Goal: Task Accomplishment & Management: Complete application form

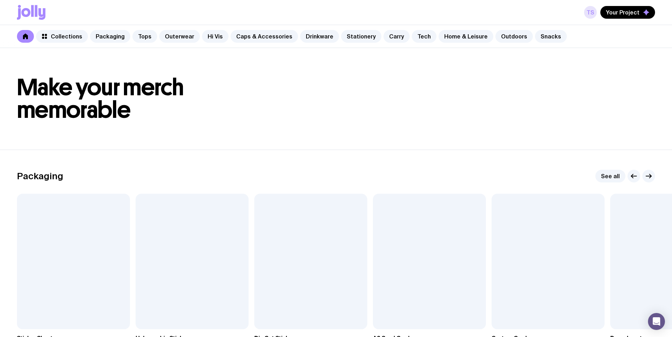
click at [594, 9] on link "TS" at bounding box center [590, 12] width 13 height 13
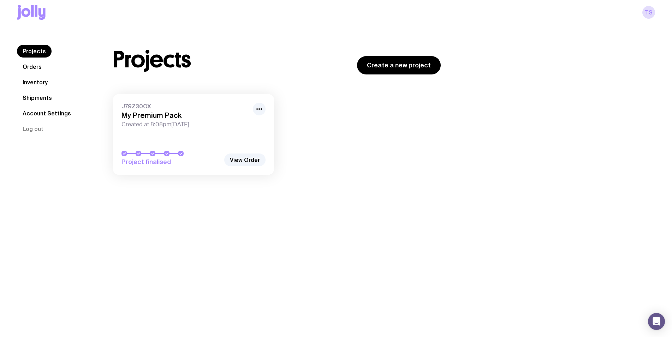
click at [42, 95] on link "Shipments" at bounding box center [37, 97] width 41 height 13
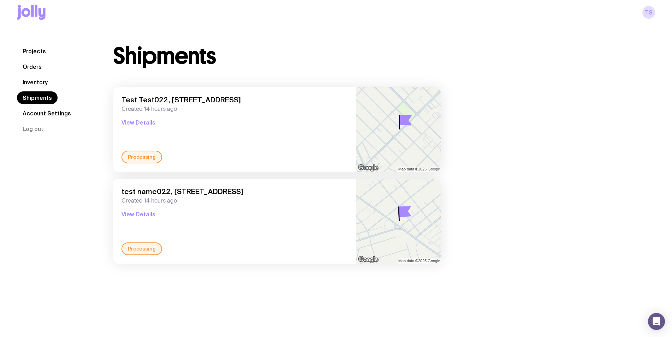
click at [33, 79] on link "Inventory" at bounding box center [35, 82] width 36 height 13
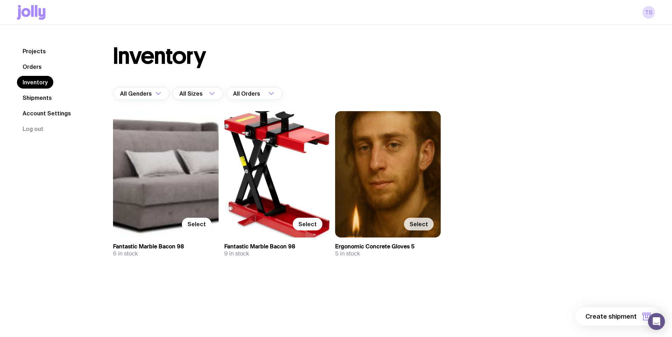
click at [424, 224] on span "Select" at bounding box center [419, 224] width 18 height 7
click at [0, 0] on input "Select" at bounding box center [0, 0] width 0 height 0
click at [622, 315] on span "1 item" at bounding box center [628, 317] width 18 height 8
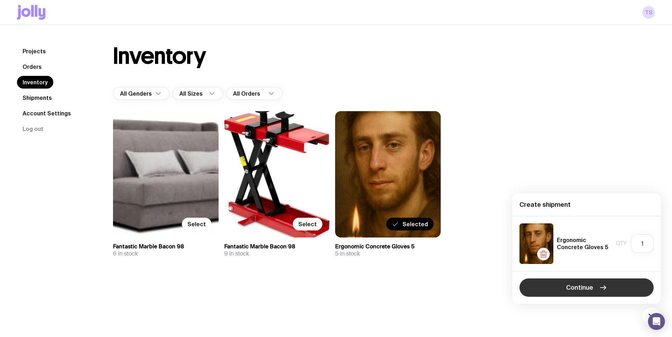
click at [599, 285] on icon "button" at bounding box center [603, 288] width 8 height 8
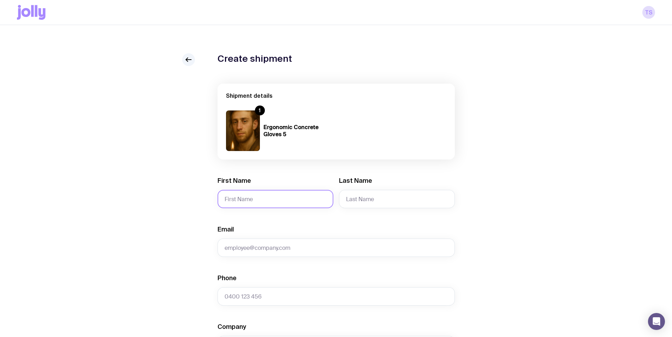
click at [302, 199] on input "First Name" at bounding box center [276, 199] width 116 height 18
type input "Test"
click at [377, 200] on input "Last Name" at bounding box center [397, 199] width 116 height 18
drag, startPoint x: 361, startPoint y: 199, endPoint x: 328, endPoint y: 200, distance: 32.5
click at [339, 200] on input "Name022" at bounding box center [397, 199] width 116 height 18
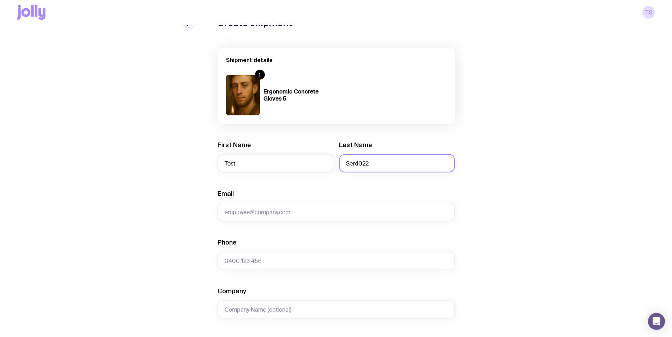
scroll to position [72, 0]
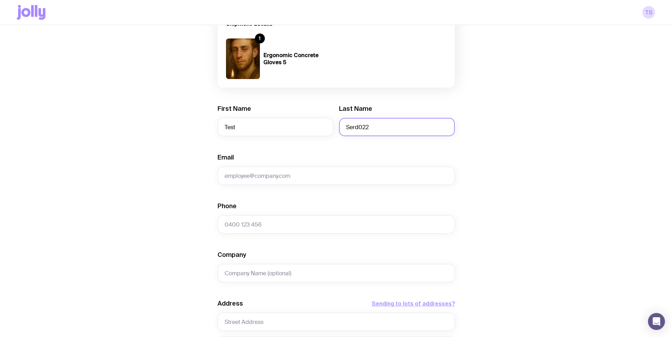
type input "Serd022"
click at [482, 221] on div "Create shipment Shipment details 1 Ergonomic Concrete Gloves 5 First Name Test …" at bounding box center [336, 249] width 638 height 537
click at [286, 176] on input "Email" at bounding box center [336, 176] width 237 height 18
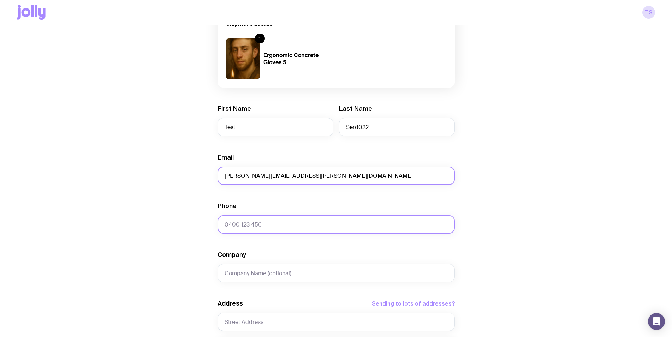
type input "[PERSON_NAME][EMAIL_ADDRESS][PERSON_NAME][DOMAIN_NAME]"
click at [274, 222] on input "Phone" at bounding box center [336, 224] width 237 height 18
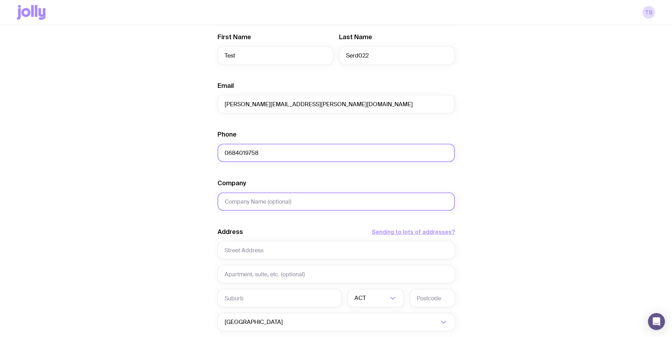
scroll to position [144, 0]
type input "0684019758"
click at [261, 198] on input "Company" at bounding box center [336, 201] width 237 height 18
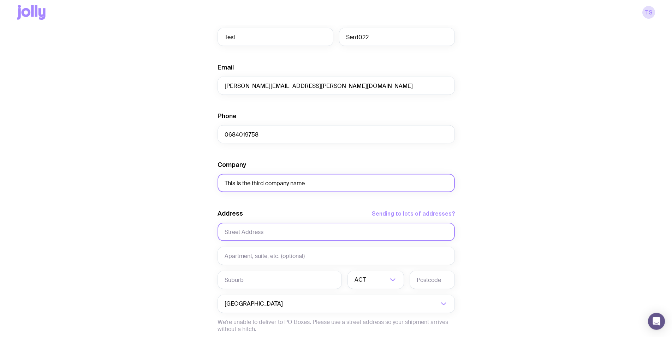
scroll to position [216, 0]
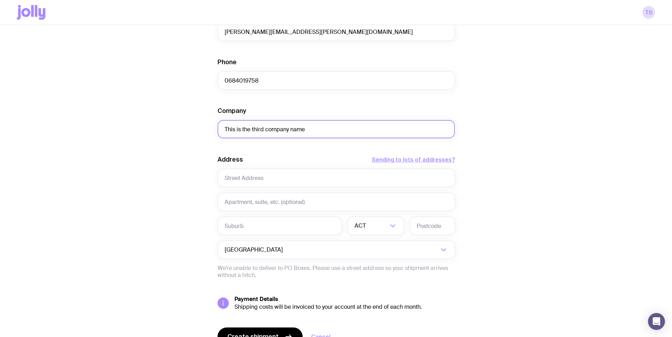
type input "This is the third company name"
click at [284, 248] on input "Search for option" at bounding box center [361, 250] width 154 height 18
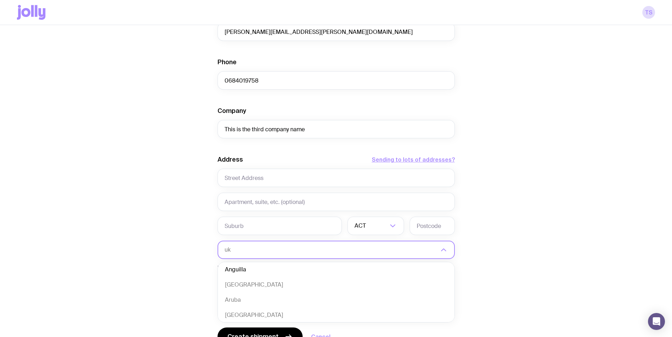
scroll to position [0, 0]
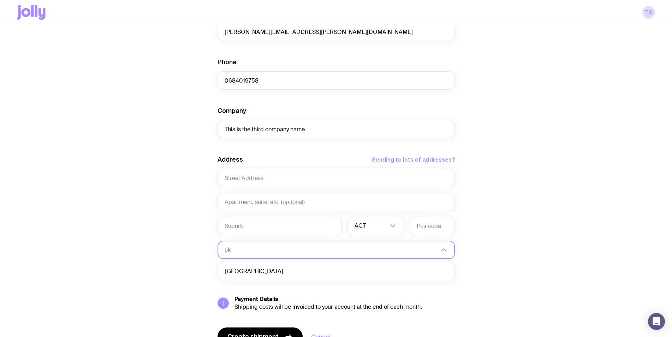
click at [262, 273] on li "[GEOGRAPHIC_DATA]" at bounding box center [336, 271] width 237 height 15
type input "uk"
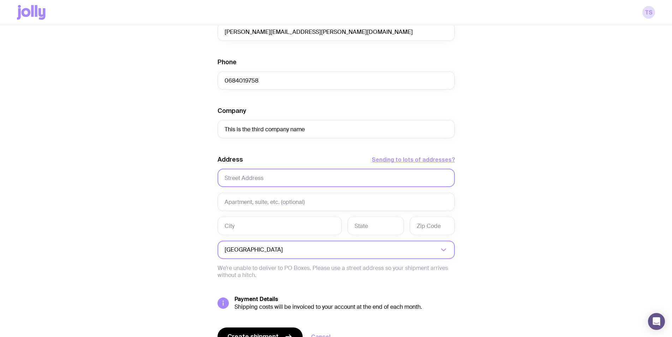
click at [263, 178] on input "text" at bounding box center [336, 178] width 237 height 18
paste input "[PERSON_NAME][STREET_ADDRESS]"
drag, startPoint x: 337, startPoint y: 176, endPoint x: 316, endPoint y: 176, distance: 21.6
click at [316, 176] on input "[PERSON_NAME][STREET_ADDRESS]" at bounding box center [336, 178] width 237 height 18
type input "[PERSON_NAME][STREET_ADDRESS],"
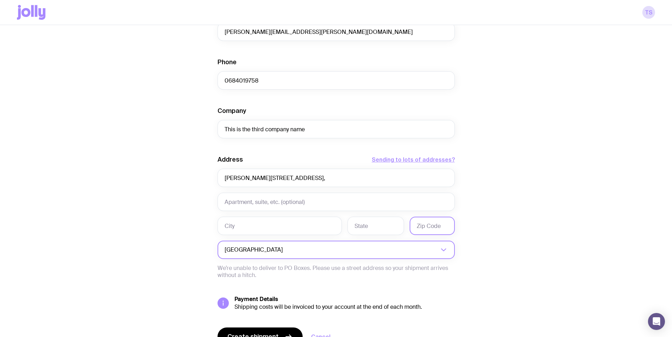
click at [439, 224] on input "text" at bounding box center [432, 226] width 45 height 18
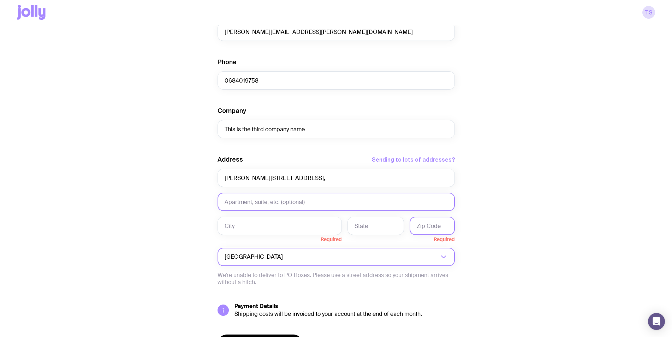
paste input "01032"
type input "01032"
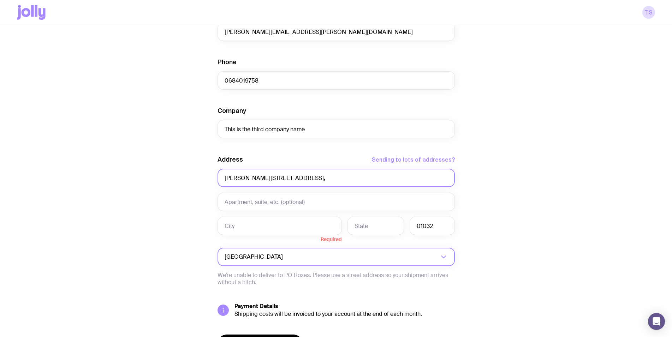
drag, startPoint x: 313, startPoint y: 178, endPoint x: 304, endPoint y: 177, distance: 8.9
click at [304, 177] on input "[PERSON_NAME][STREET_ADDRESS]," at bounding box center [336, 178] width 237 height 18
type input "Tarasa [STREET_ADDRESS], ,"
click at [266, 227] on input "text" at bounding box center [280, 226] width 124 height 18
paste input "Kyiv"
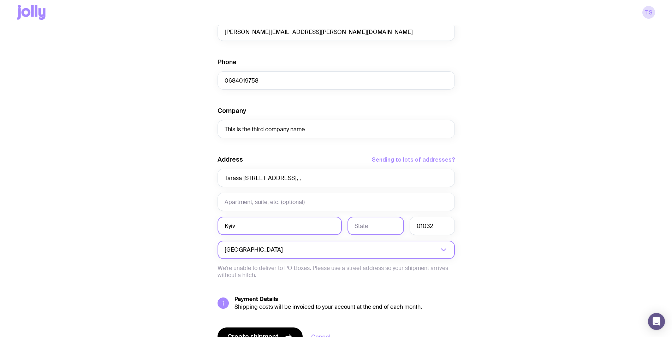
type input "Kyiv"
click at [375, 226] on input "text" at bounding box center [375, 226] width 56 height 18
paste input "Kyiv"
type input "Kyiv"
drag, startPoint x: 301, startPoint y: 178, endPoint x: 222, endPoint y: 175, distance: 78.4
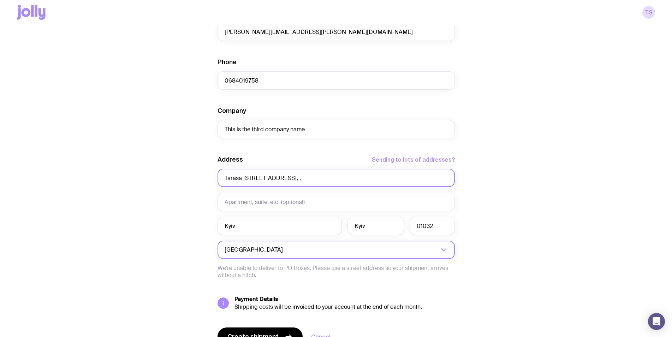
click at [222, 175] on input "Tarasa [STREET_ADDRESS], ," at bounding box center [336, 178] width 237 height 18
click at [310, 182] on input "Tarasa [STREET_ADDRESS], ," at bounding box center [336, 178] width 237 height 18
type input "[PERSON_NAME] Blvd, 46В"
click at [299, 200] on input "text" at bounding box center [336, 202] width 237 height 18
type input "11"
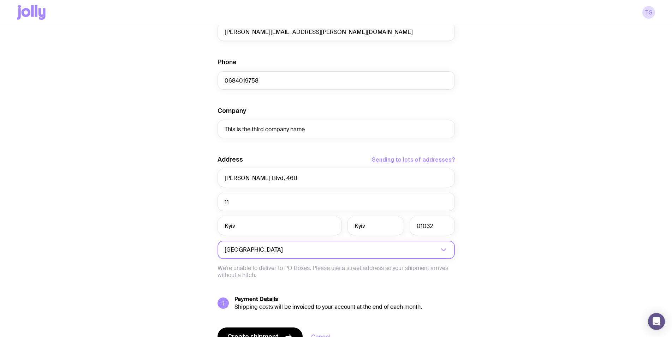
click at [528, 191] on div "Create shipment Shipment details 1 Ergonomic Concrete Gloves 5 First Name Test …" at bounding box center [336, 105] width 638 height 537
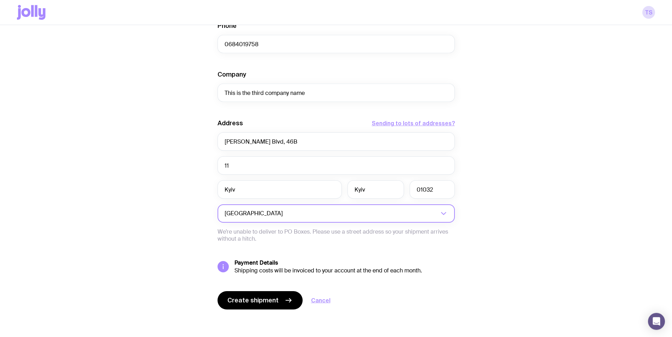
scroll to position [253, 0]
click at [264, 301] on span "Create shipment" at bounding box center [252, 300] width 51 height 8
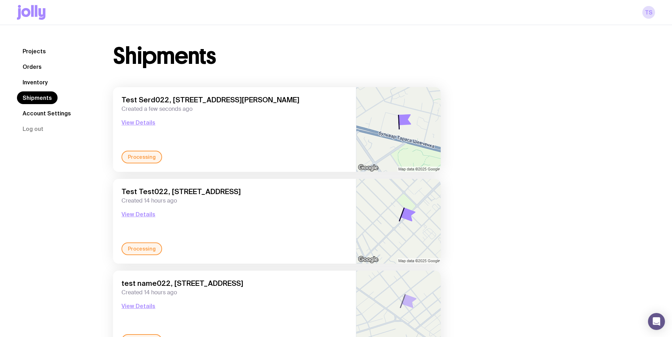
scroll to position [45, 0]
